Goal: Entertainment & Leisure: Consume media (video, audio)

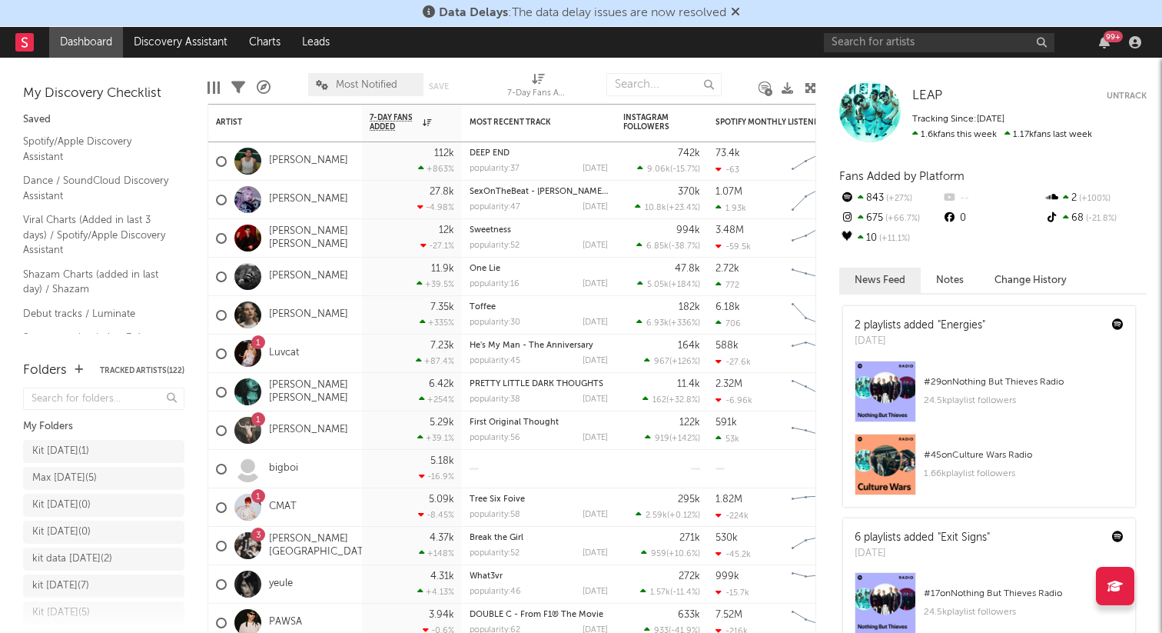
click at [739, 12] on icon at bounding box center [735, 11] width 9 height 12
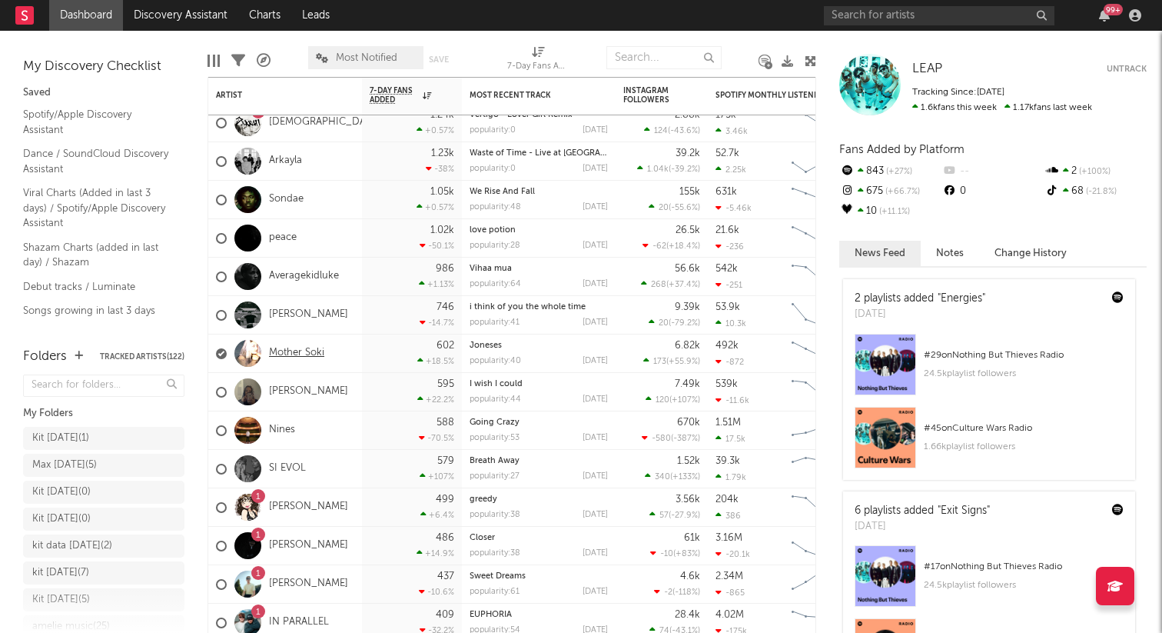
click at [296, 355] on link "Mother Soki" at bounding box center [296, 353] width 55 height 13
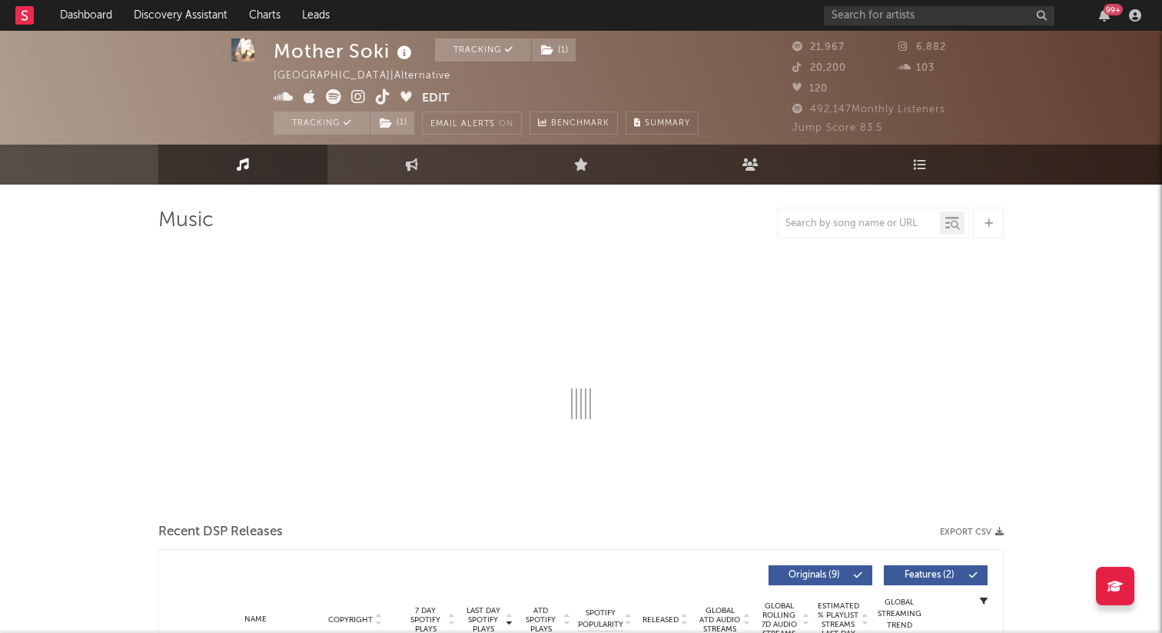
select select "6m"
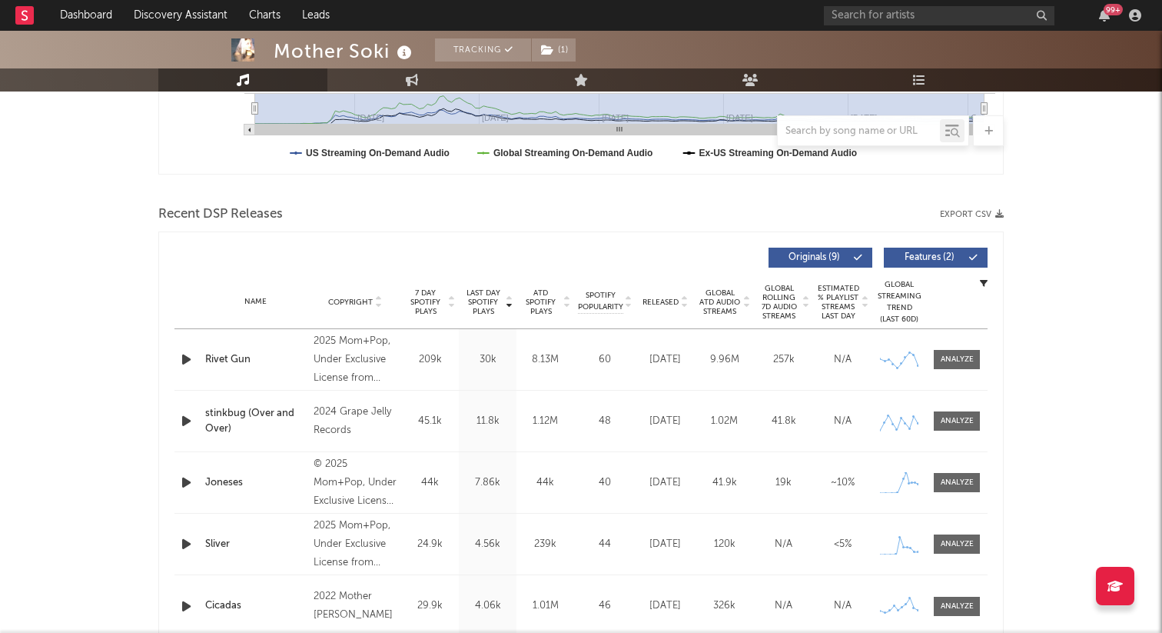
scroll to position [440, 0]
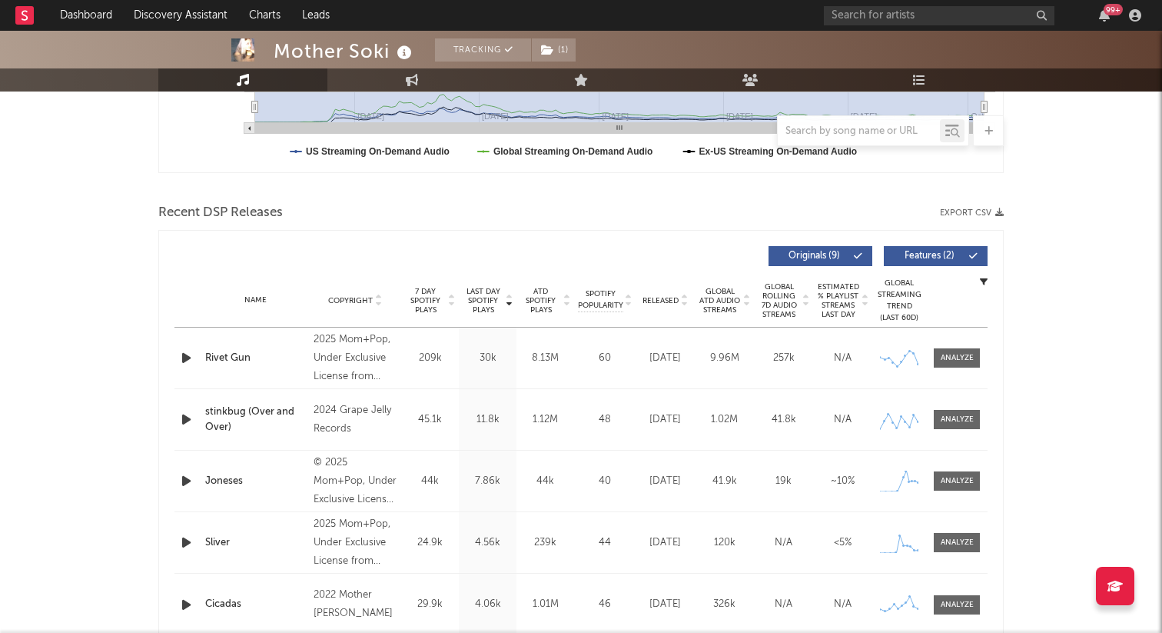
click at [184, 352] on icon "button" at bounding box center [186, 357] width 16 height 19
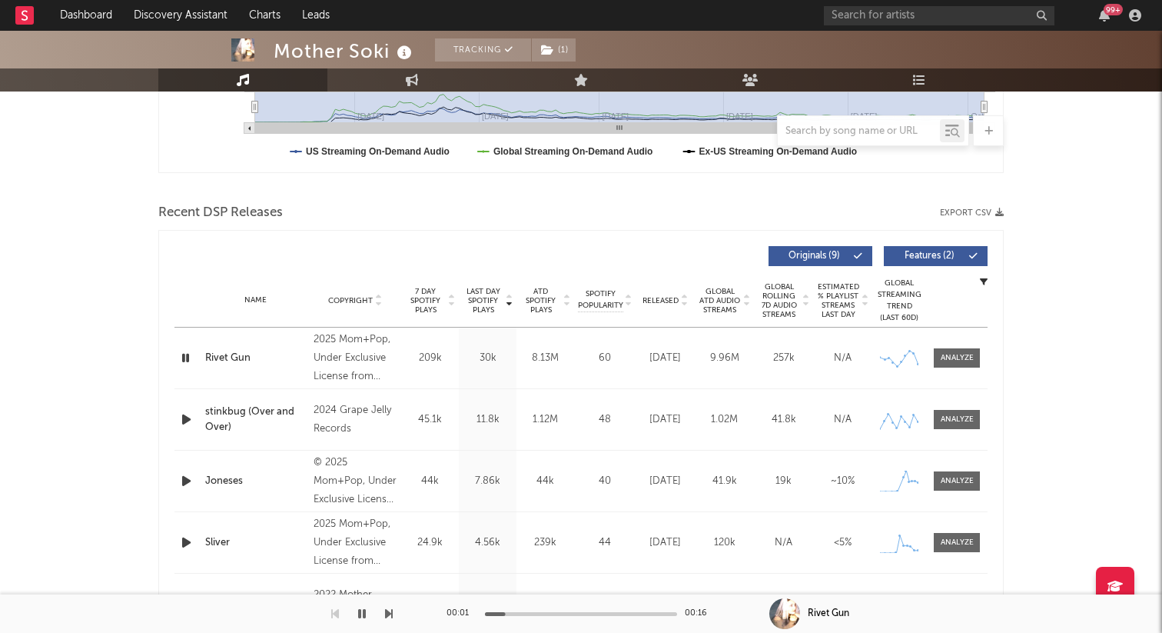
click at [182, 354] on icon "button" at bounding box center [185, 357] width 15 height 19
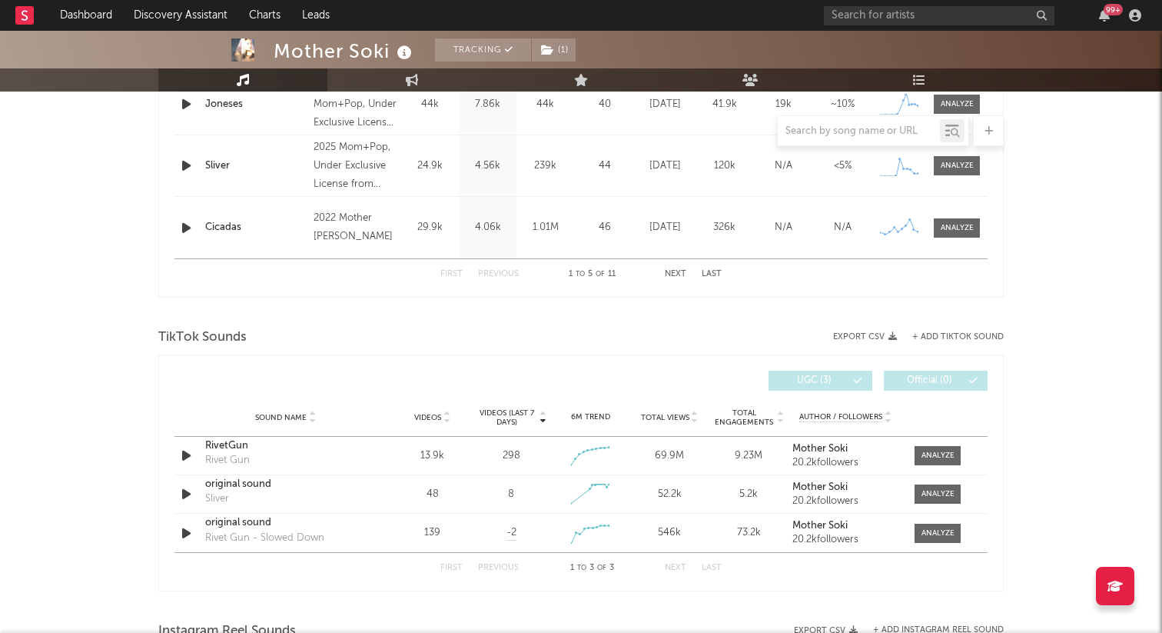
scroll to position [892, 0]
